Goal: Transaction & Acquisition: Subscribe to service/newsletter

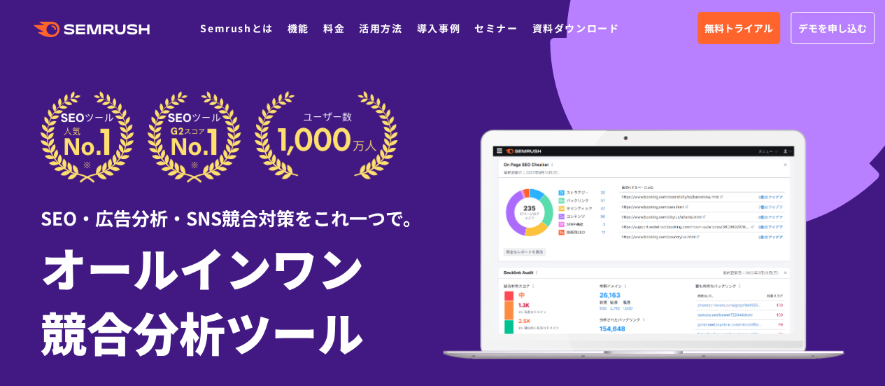
click at [389, 80] on div at bounding box center [442, 390] width 885 height 780
click at [164, 116] on img at bounding box center [220, 137] width 358 height 92
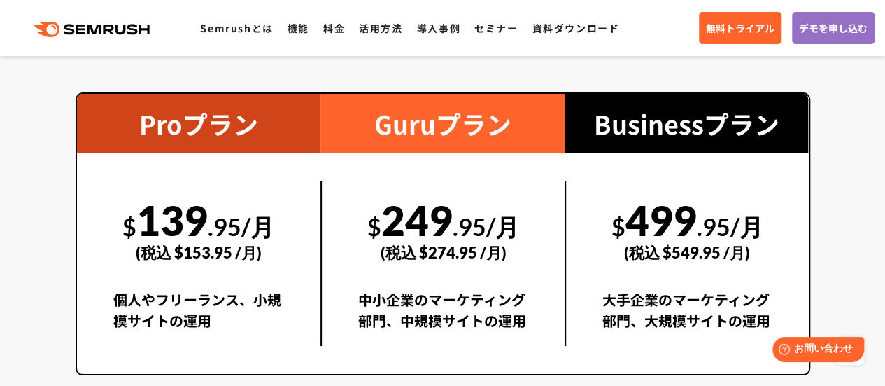
scroll to position [2553, 0]
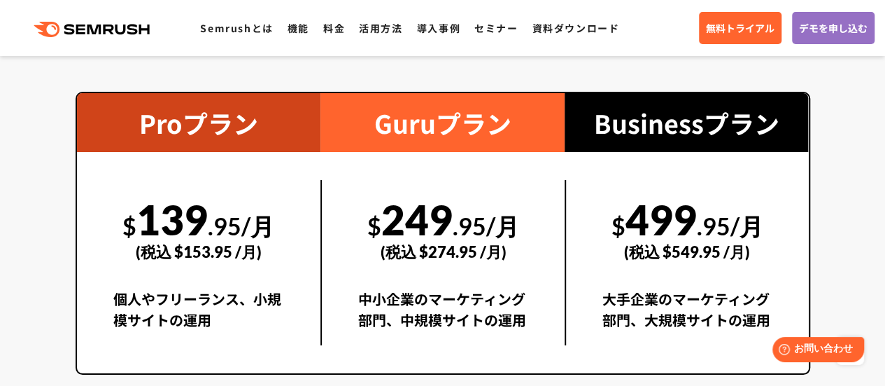
drag, startPoint x: 213, startPoint y: 220, endPoint x: 150, endPoint y: 220, distance: 63.0
click at [150, 220] on div "$ 139 .95/月 (税込 $153.95 /月)" at bounding box center [198, 228] width 171 height 97
copy div "139"
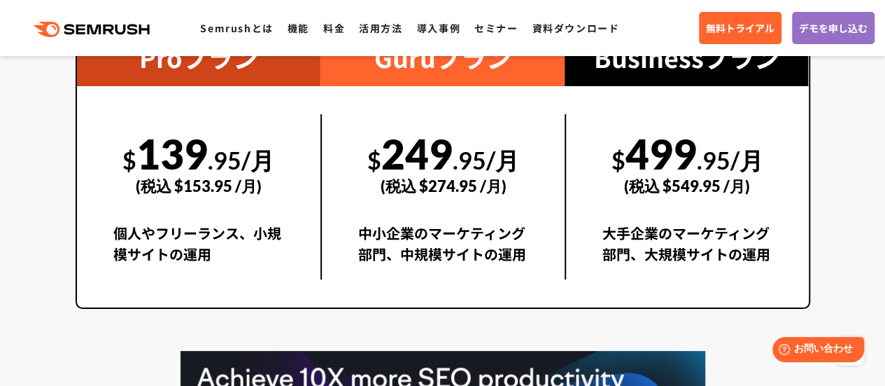
scroll to position [2620, 0]
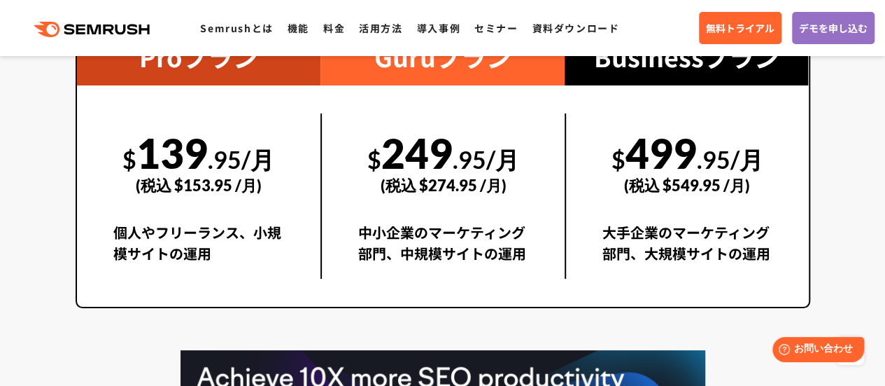
click at [256, 304] on div "$ 139 .95/月 (税込 $153.95 /月) 個人やフリーランス、小規模サイトの運用" at bounding box center [199, 195] width 244 height 221
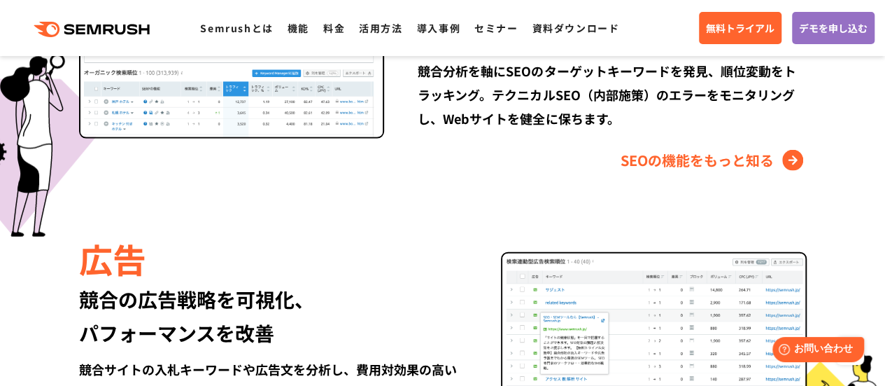
scroll to position [1433, 0]
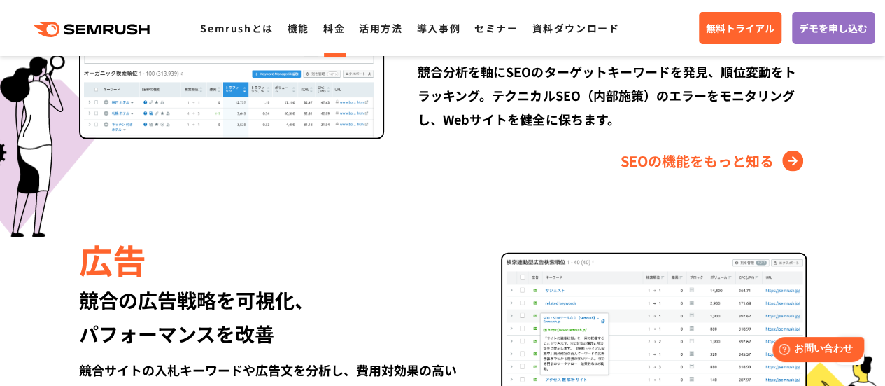
click at [334, 34] on link "料金" at bounding box center [334, 28] width 22 height 14
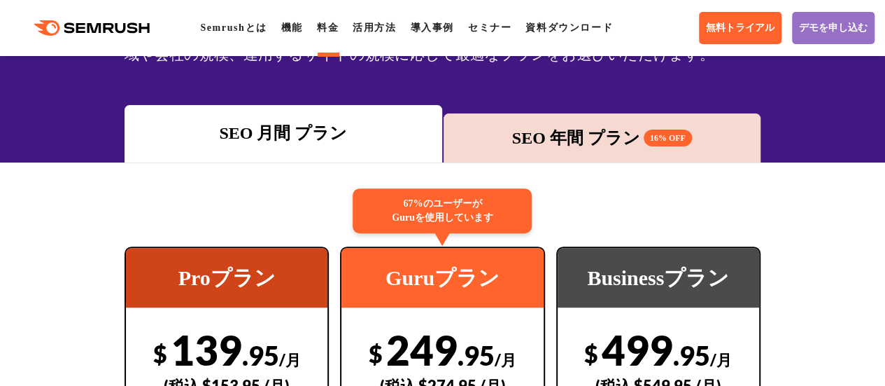
scroll to position [323, 0]
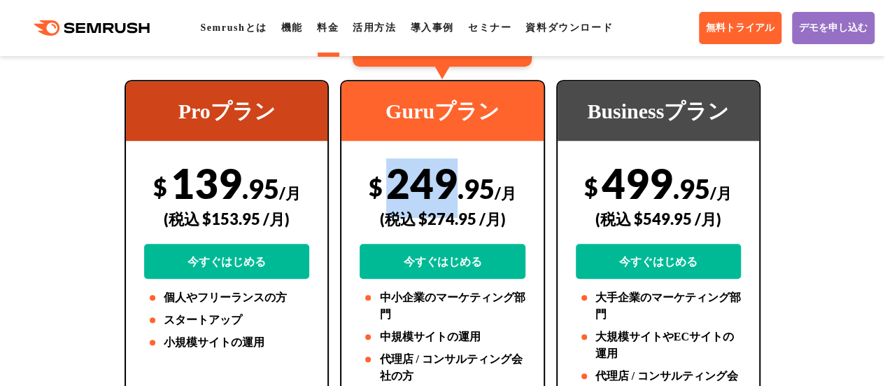
drag, startPoint x: 456, startPoint y: 185, endPoint x: 389, endPoint y: 187, distance: 67.2
click at [389, 187] on div "$ 249 .95 /月 (税込 $274.95 /月) 今すぐはじめる" at bounding box center [442, 218] width 165 height 120
copy div "249"
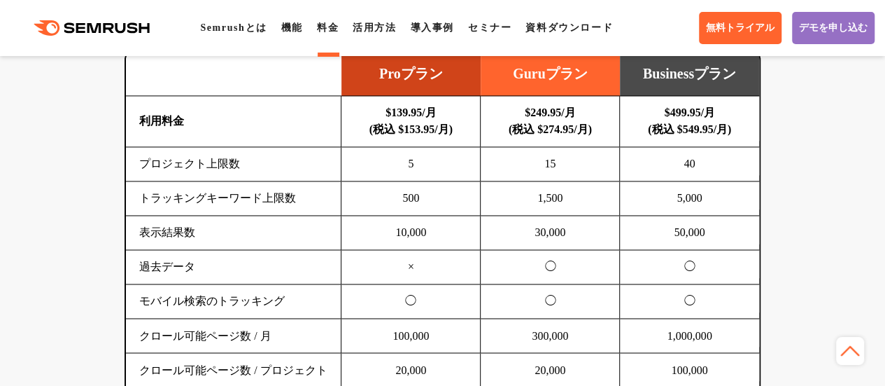
scroll to position [1001, 0]
click at [569, 192] on td "1,500" at bounding box center [550, 198] width 139 height 34
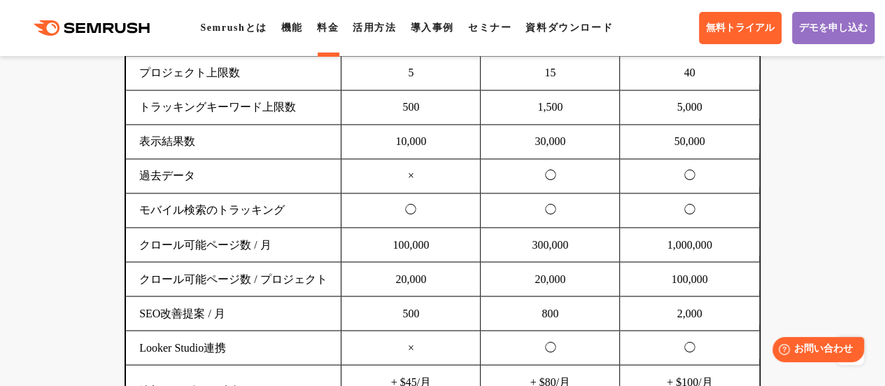
scroll to position [1092, 0]
drag, startPoint x: 579, startPoint y: 243, endPoint x: 542, endPoint y: 240, distance: 37.2
click at [542, 240] on td "300,000" at bounding box center [550, 244] width 139 height 34
click at [549, 320] on td "800" at bounding box center [550, 312] width 139 height 34
click at [556, 261] on td "20,000" at bounding box center [550, 278] width 139 height 34
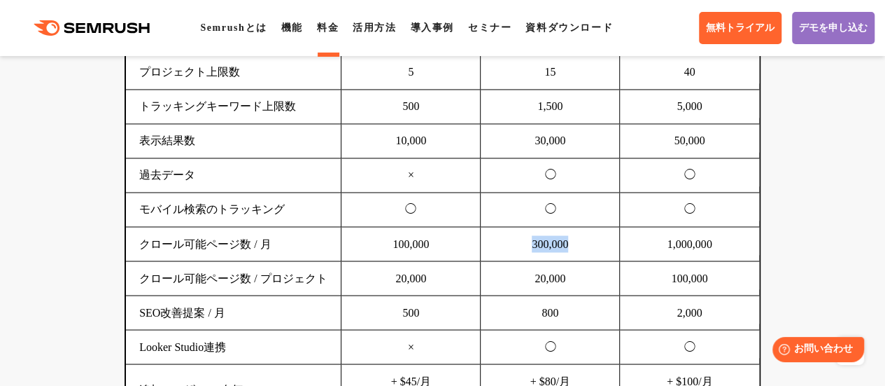
drag, startPoint x: 574, startPoint y: 241, endPoint x: 530, endPoint y: 238, distance: 44.2
click at [530, 238] on td "300,000" at bounding box center [550, 244] width 139 height 34
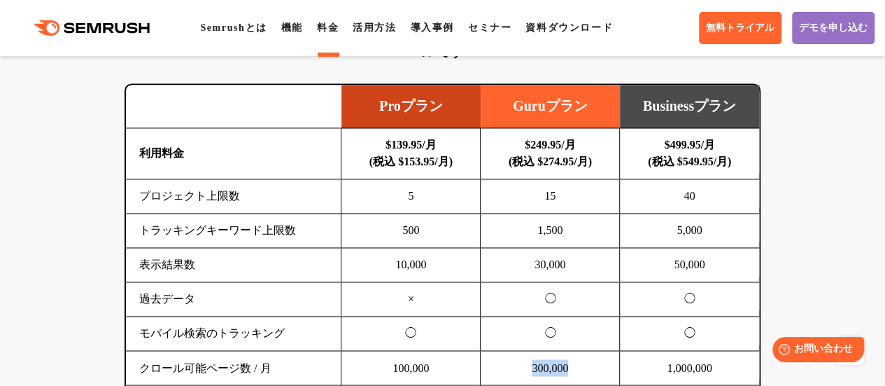
scroll to position [969, 0]
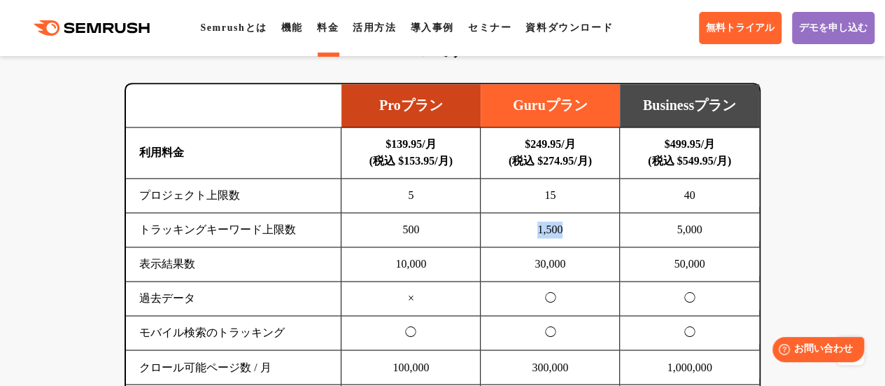
drag, startPoint x: 584, startPoint y: 230, endPoint x: 526, endPoint y: 227, distance: 57.4
click at [526, 227] on td "1,500" at bounding box center [550, 230] width 139 height 34
drag, startPoint x: 578, startPoint y: 265, endPoint x: 520, endPoint y: 268, distance: 58.2
click at [520, 268] on td "30,000" at bounding box center [550, 264] width 139 height 34
click at [574, 274] on td "30,000" at bounding box center [550, 264] width 139 height 34
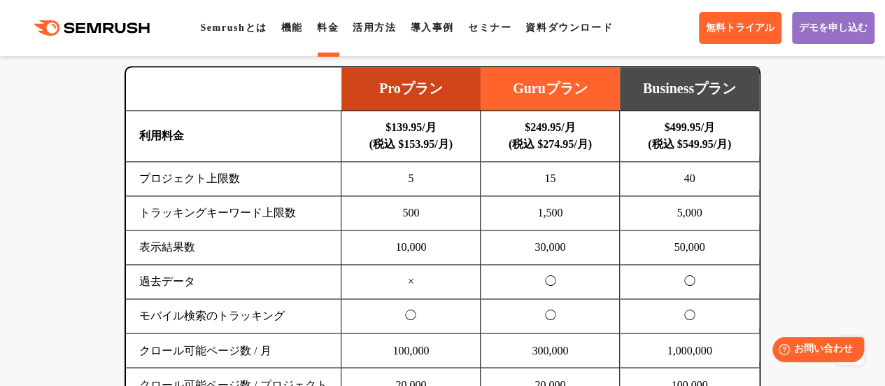
scroll to position [987, 0]
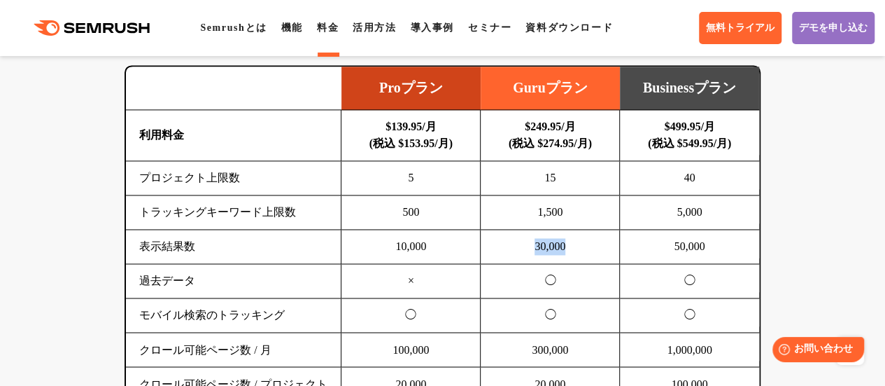
drag, startPoint x: 584, startPoint y: 237, endPoint x: 528, endPoint y: 243, distance: 56.3
click at [528, 243] on td "30,000" at bounding box center [550, 247] width 139 height 34
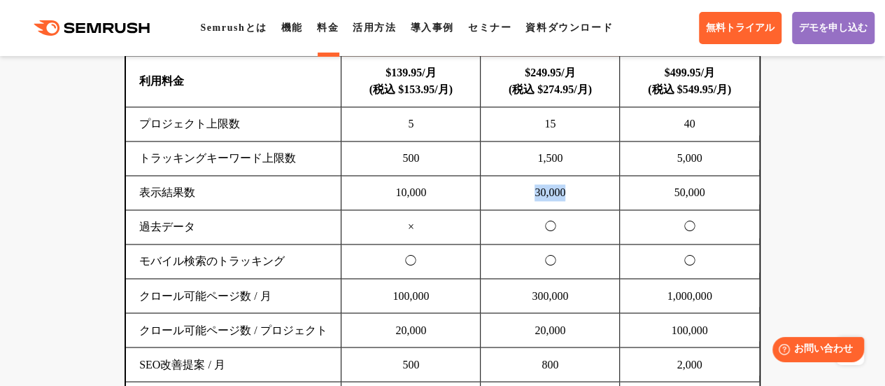
scroll to position [1041, 0]
click at [567, 281] on td "300,000" at bounding box center [550, 295] width 139 height 34
drag, startPoint x: 577, startPoint y: 288, endPoint x: 518, endPoint y: 292, distance: 58.9
click at [518, 292] on td "300,000" at bounding box center [550, 295] width 139 height 34
click at [565, 195] on td "30,000" at bounding box center [550, 192] width 139 height 34
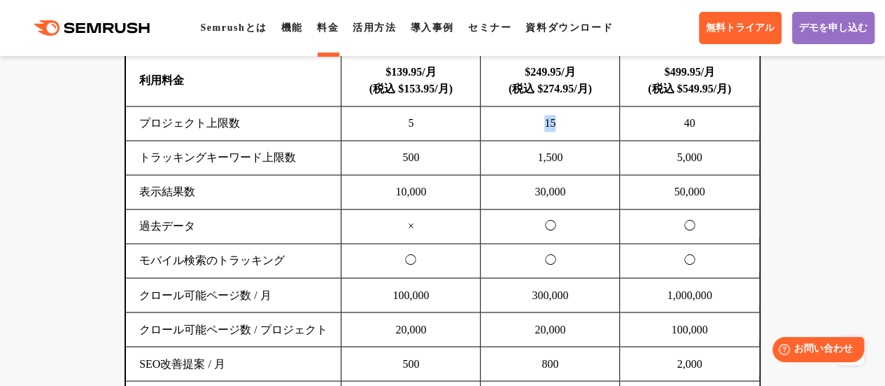
drag, startPoint x: 558, startPoint y: 124, endPoint x: 536, endPoint y: 121, distance: 22.6
click at [536, 121] on td "15" at bounding box center [550, 123] width 139 height 34
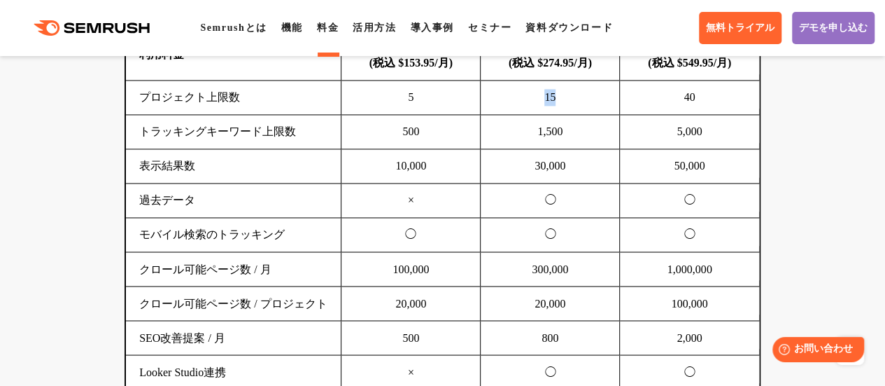
scroll to position [1146, 0]
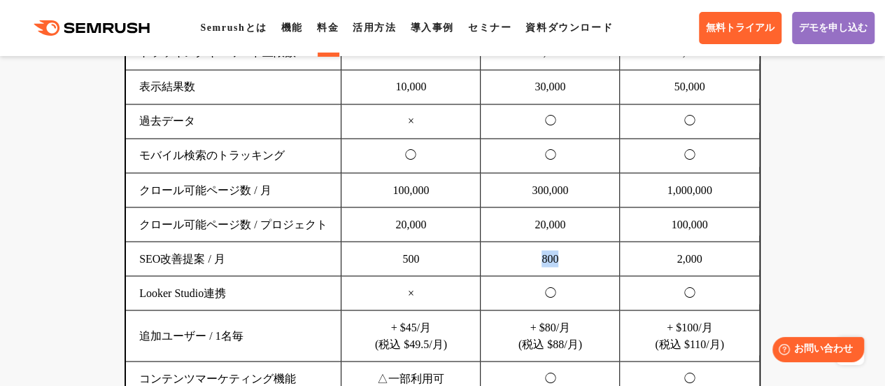
drag, startPoint x: 566, startPoint y: 260, endPoint x: 534, endPoint y: 262, distance: 32.2
click at [535, 262] on td "800" at bounding box center [550, 258] width 139 height 34
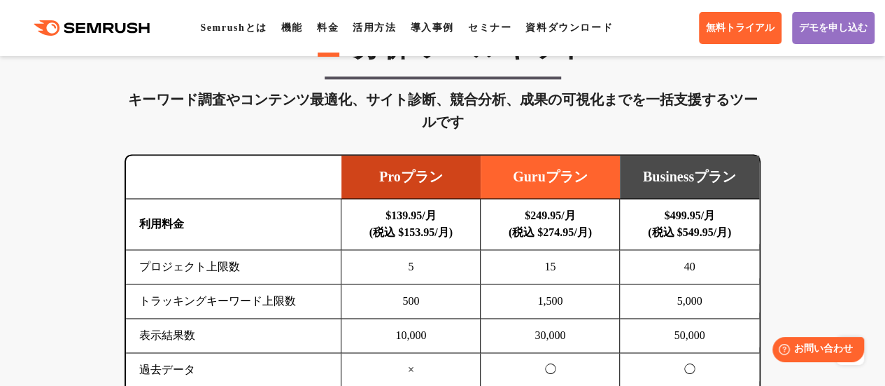
scroll to position [898, 0]
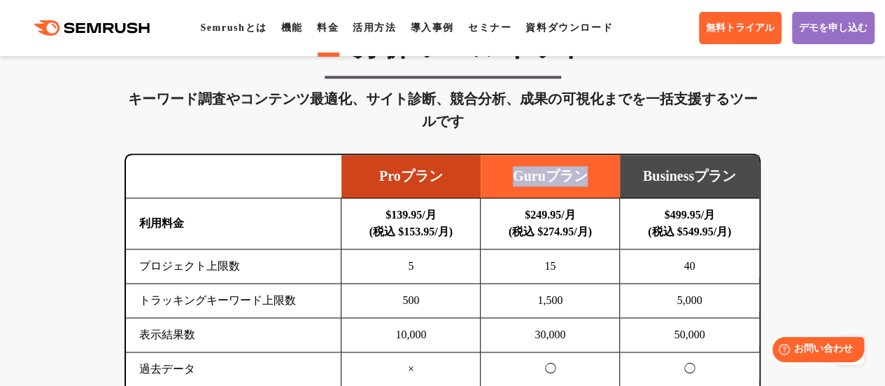
drag, startPoint x: 592, startPoint y: 180, endPoint x: 504, endPoint y: 176, distance: 88.3
click at [504, 176] on td "Guruプラン" at bounding box center [550, 176] width 139 height 43
click at [528, 136] on div "SEO分析 ツールキット キーワード調査やコンテンツ最適化、サイト診断、競合分析、成果の可視化までを一括支援するツールです 横にスワイプしてください Proプ…" at bounding box center [443, 353] width 664 height 649
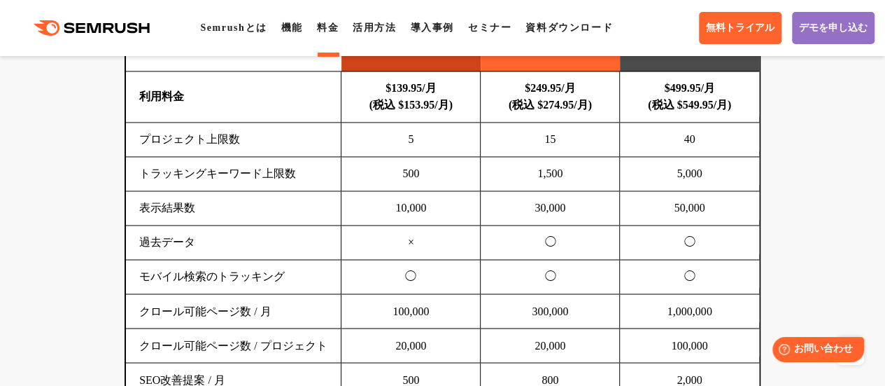
scroll to position [1026, 0]
drag, startPoint x: 442, startPoint y: 204, endPoint x: 372, endPoint y: 205, distance: 70.7
click at [372, 205] on td "10,000" at bounding box center [410, 207] width 139 height 34
copy td "10,000"
click at [331, 205] on td "表示結果数" at bounding box center [234, 207] width 216 height 34
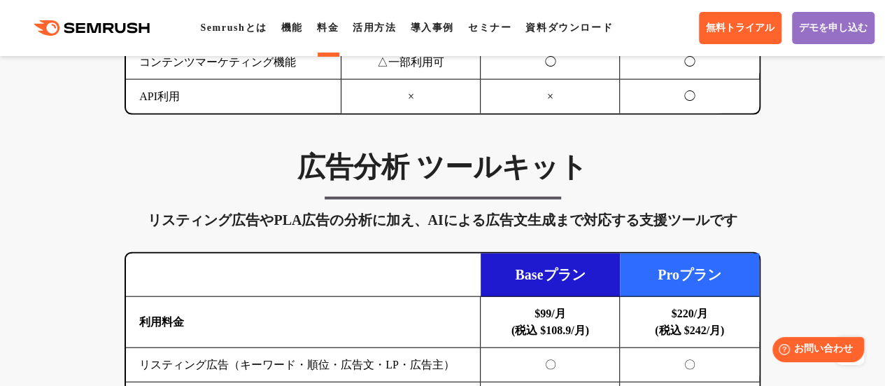
scroll to position [1463, 0]
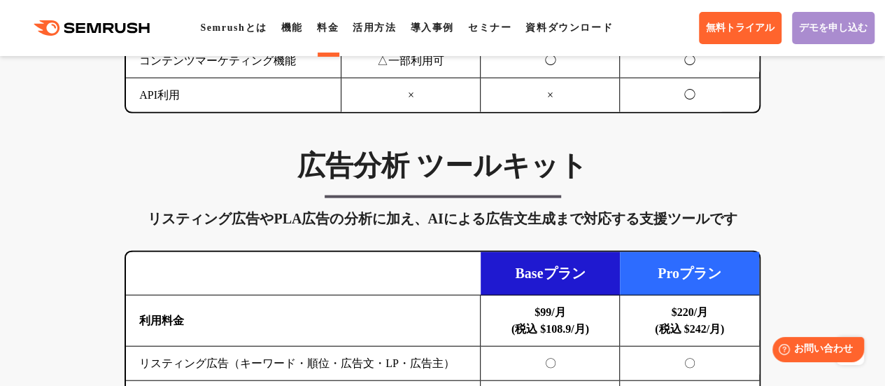
click at [855, 30] on span "デモを申し込む" at bounding box center [833, 28] width 69 height 13
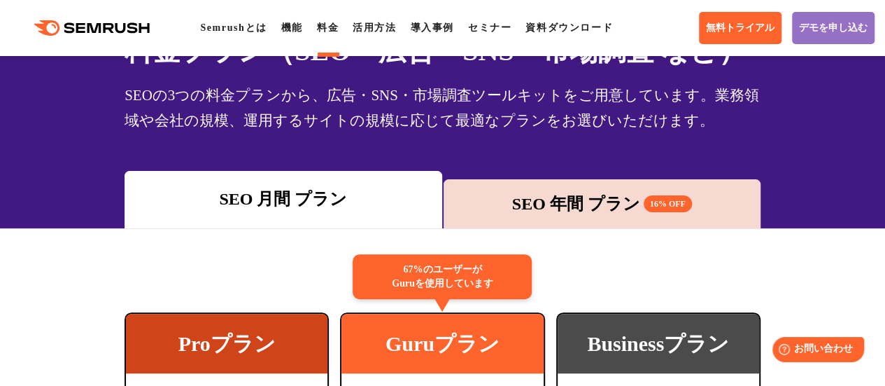
scroll to position [0, 0]
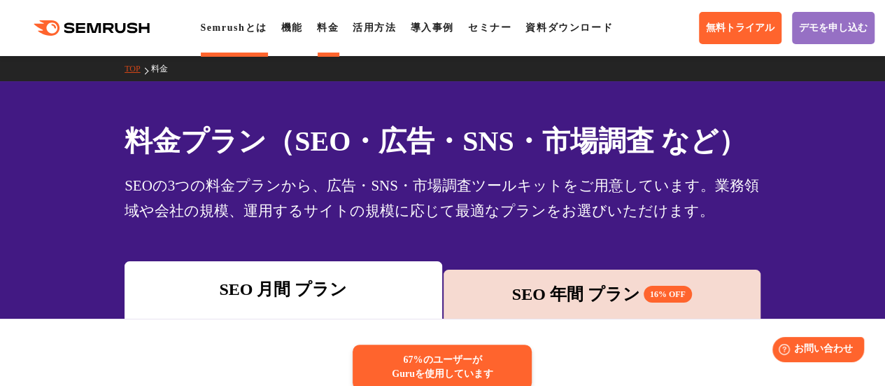
click at [251, 30] on link "Semrushとは" at bounding box center [233, 27] width 66 height 10
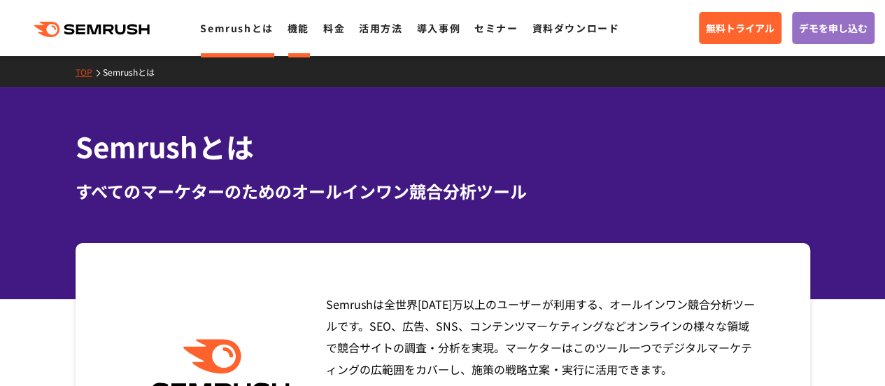
click at [297, 31] on link "機能" at bounding box center [299, 28] width 22 height 14
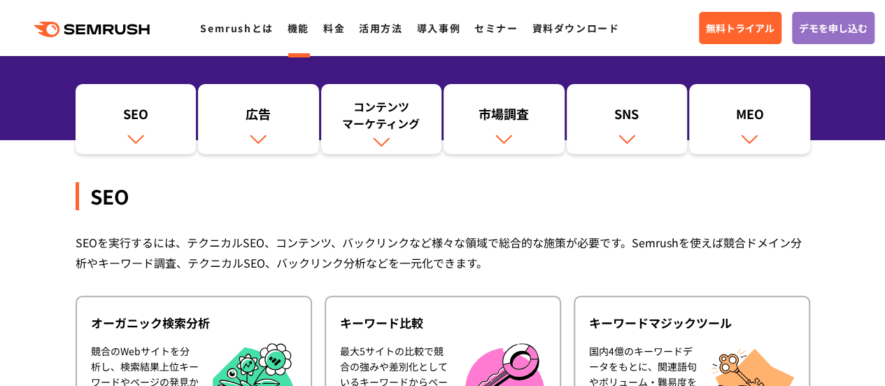
scroll to position [158, 0]
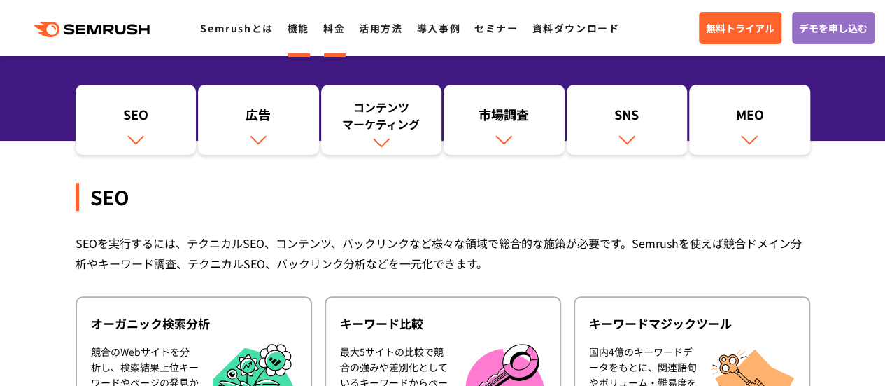
click at [330, 29] on link "料金" at bounding box center [334, 28] width 22 height 14
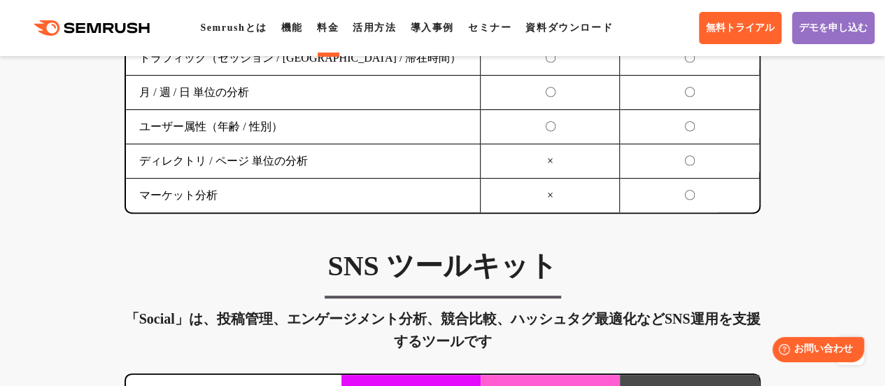
scroll to position [2831, 0]
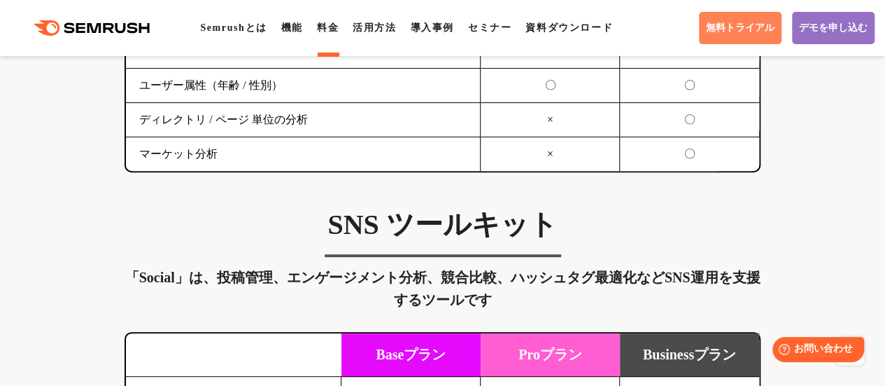
click at [717, 30] on span "無料トライアル" at bounding box center [740, 28] width 69 height 13
